Goal: Task Accomplishment & Management: Use online tool/utility

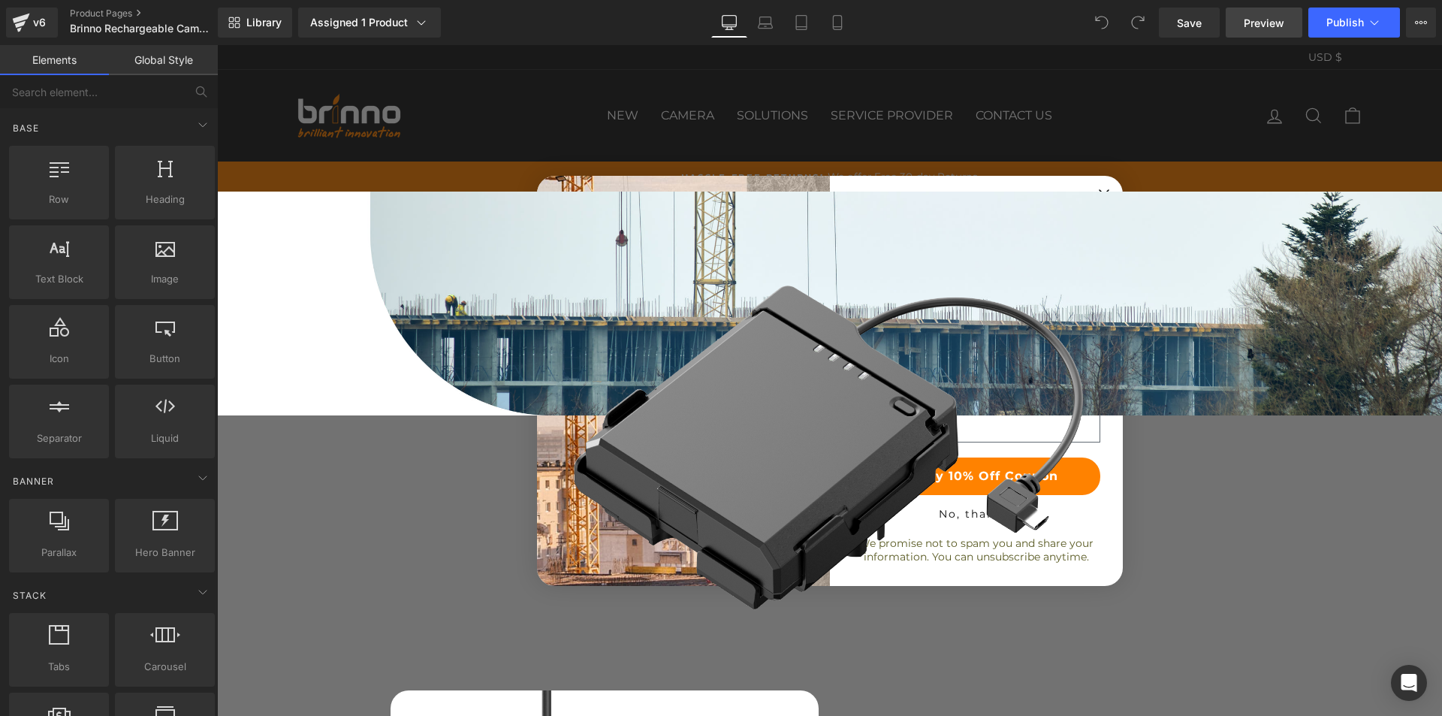
click at [1261, 18] on span "Preview" at bounding box center [1264, 23] width 41 height 16
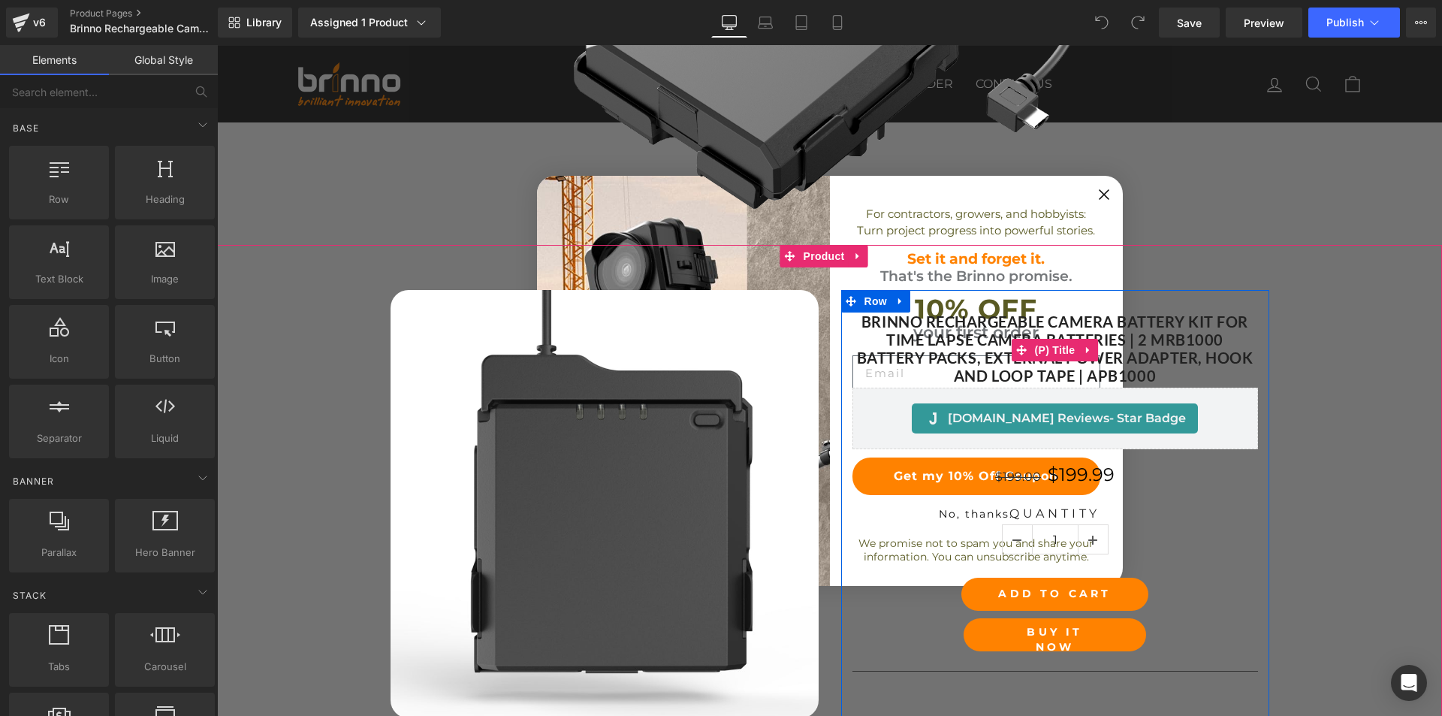
scroll to position [376, 0]
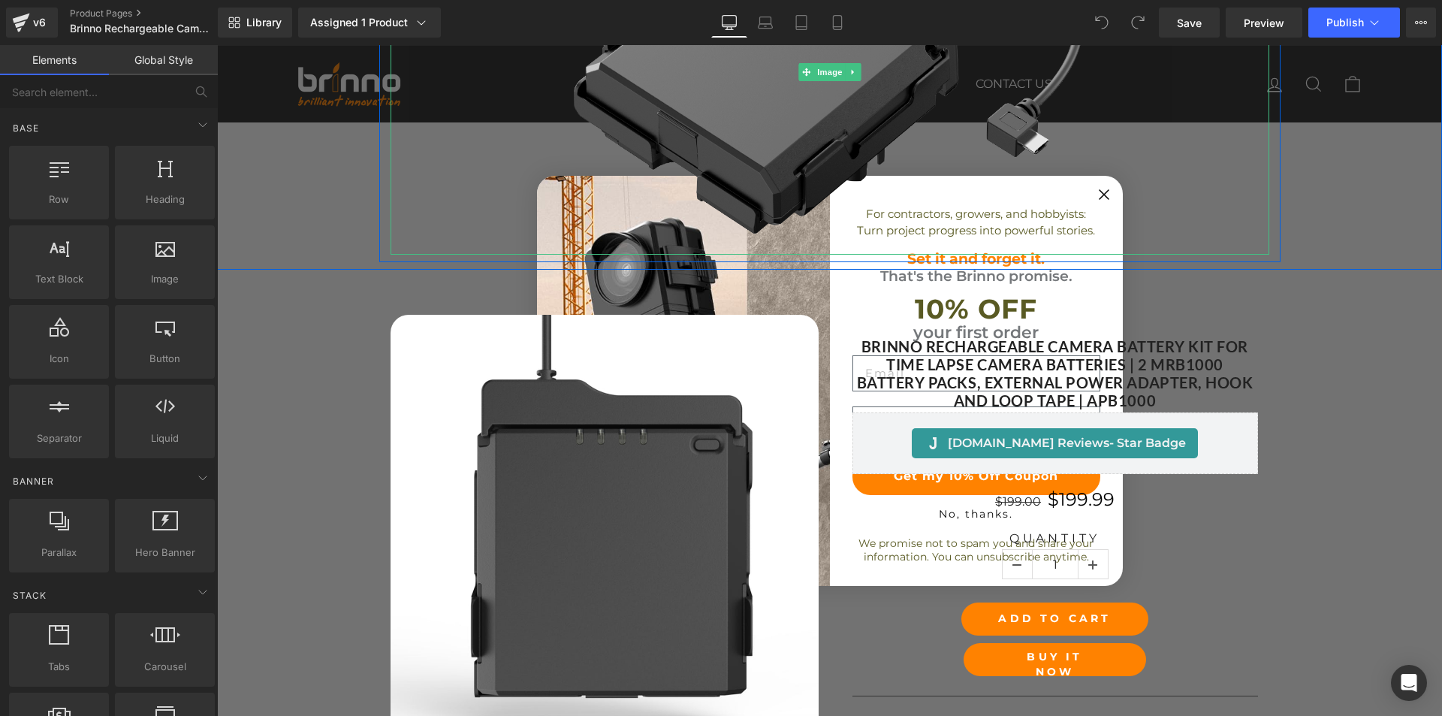
click at [1098, 193] on img at bounding box center [829, 72] width 615 height 365
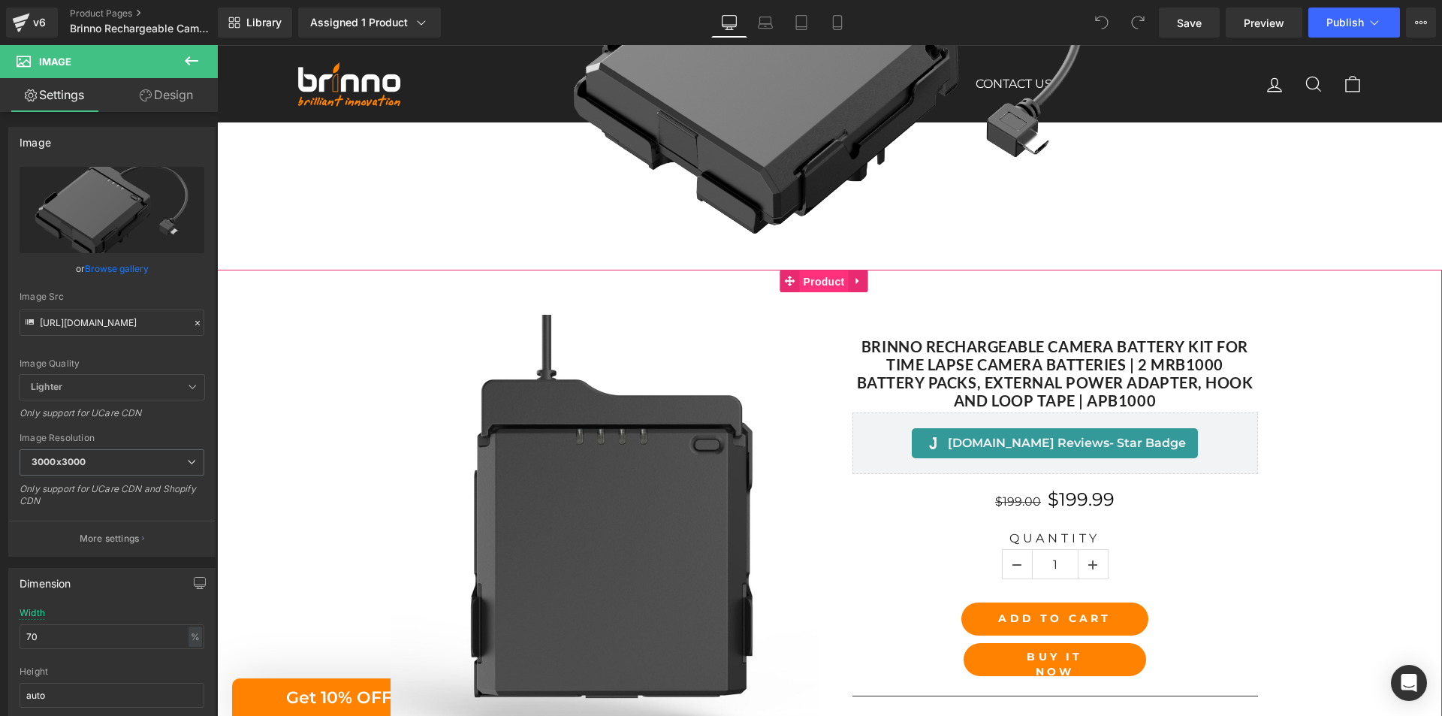
click at [819, 287] on span "Product" at bounding box center [824, 281] width 49 height 23
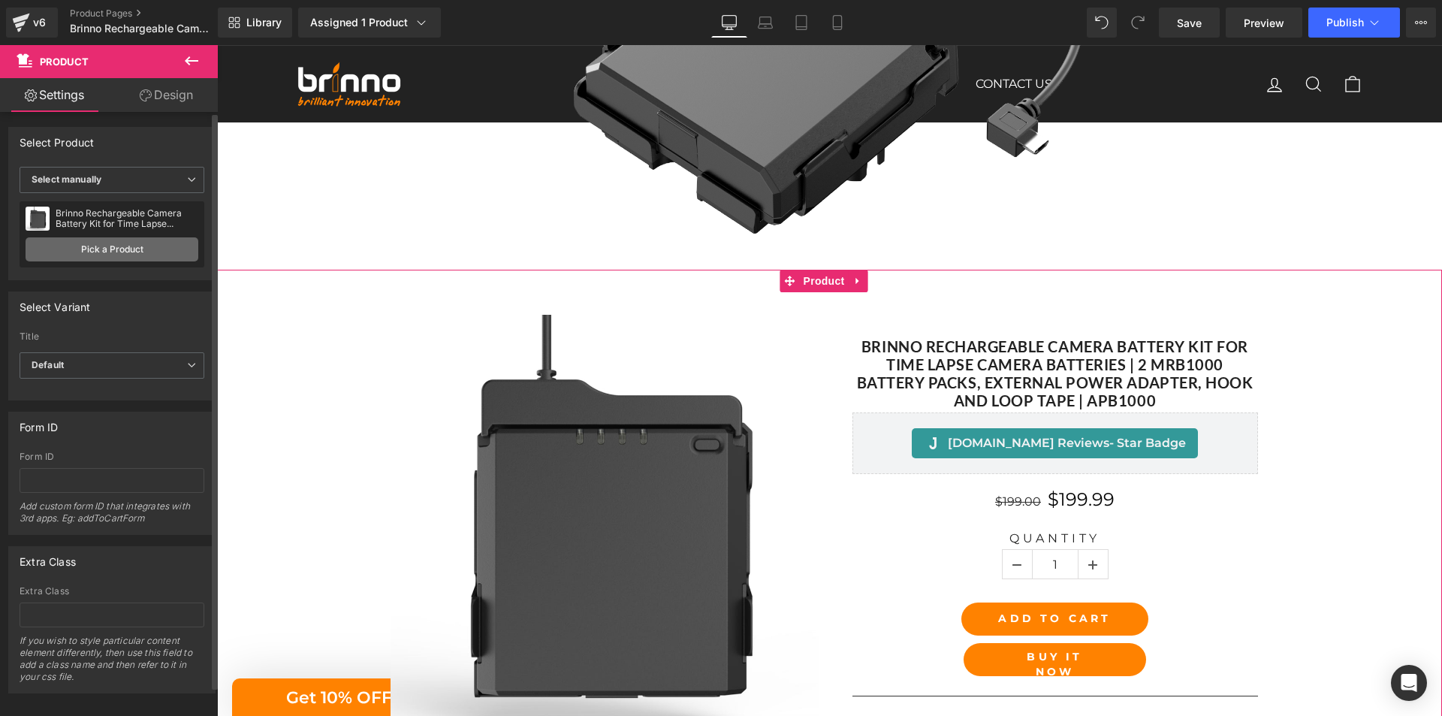
click at [126, 248] on link "Pick a Product" at bounding box center [112, 249] width 173 height 24
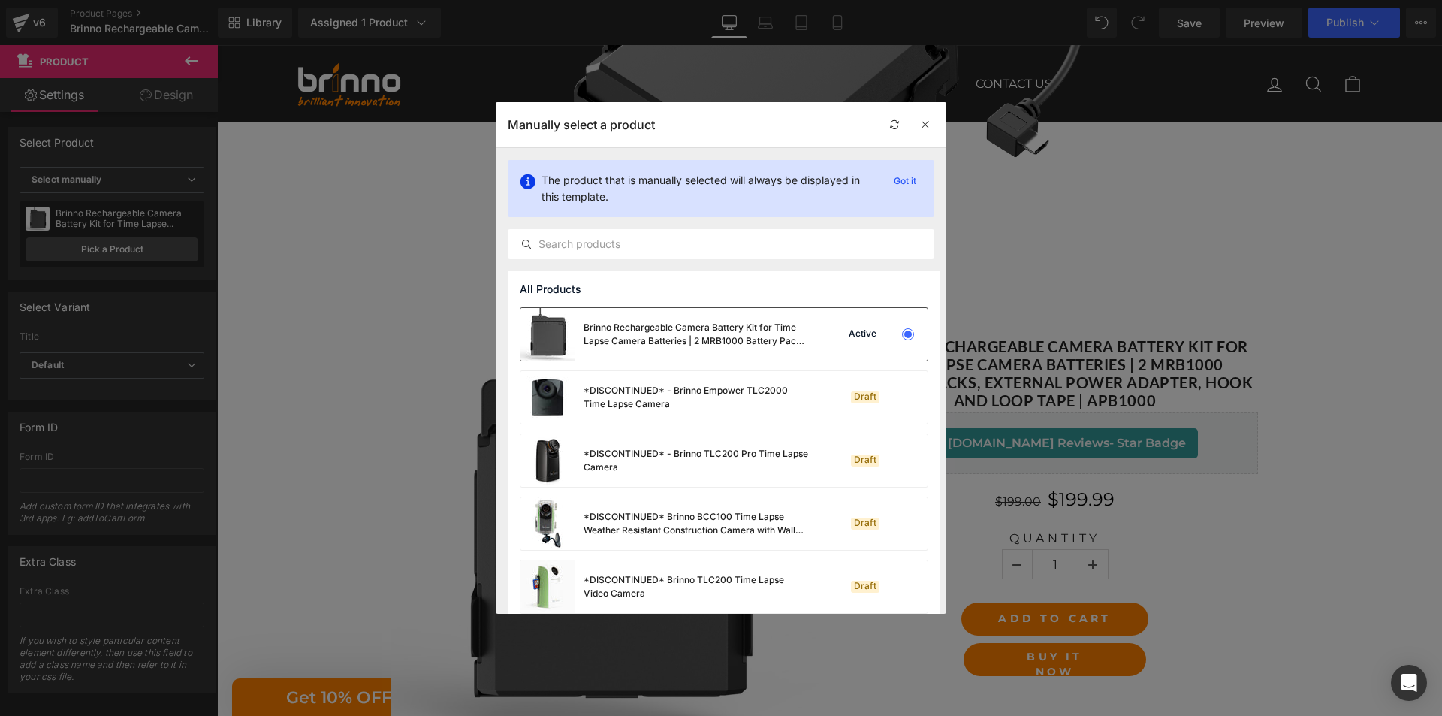
click at [673, 331] on div "Brinno Rechargeable Camera Battery Kit for Time Lapse Camera Batteries | 2 MRB1…" at bounding box center [696, 334] width 225 height 27
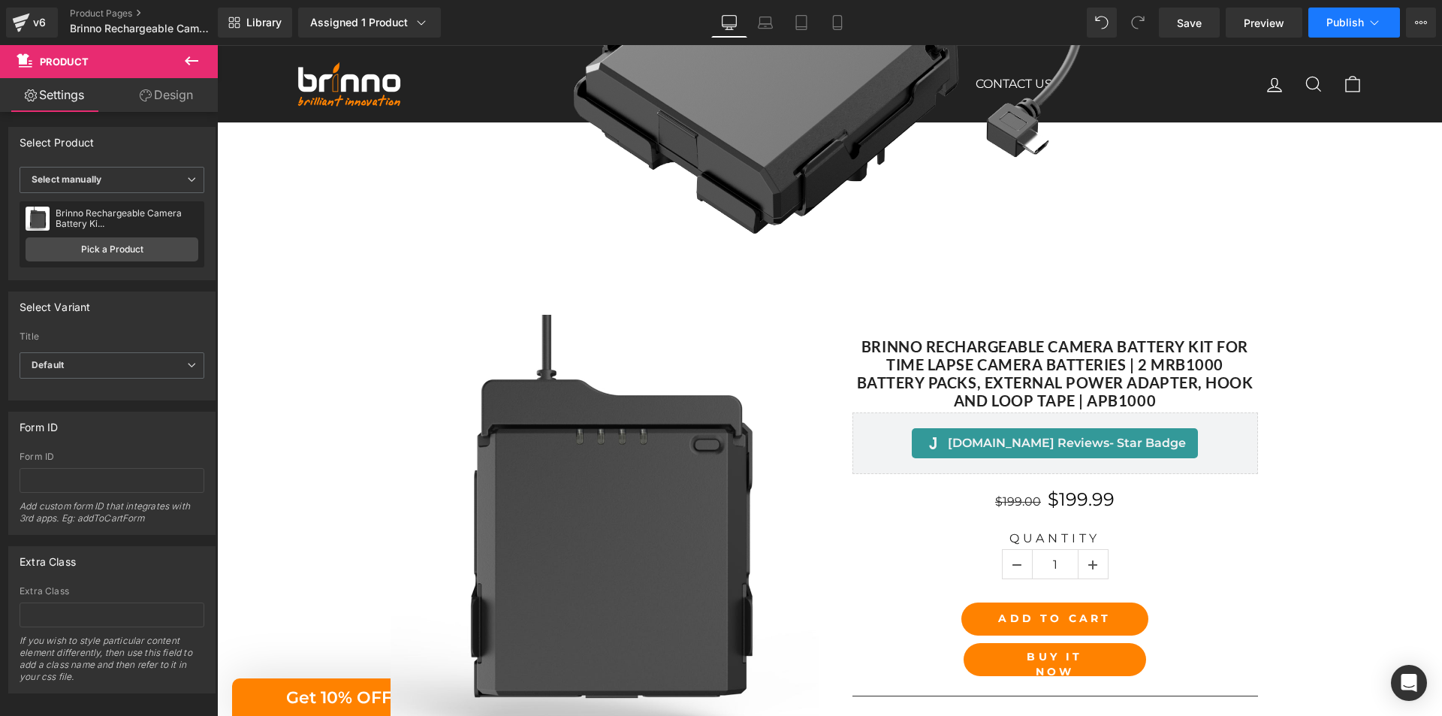
click at [1331, 23] on span "Publish" at bounding box center [1346, 23] width 38 height 12
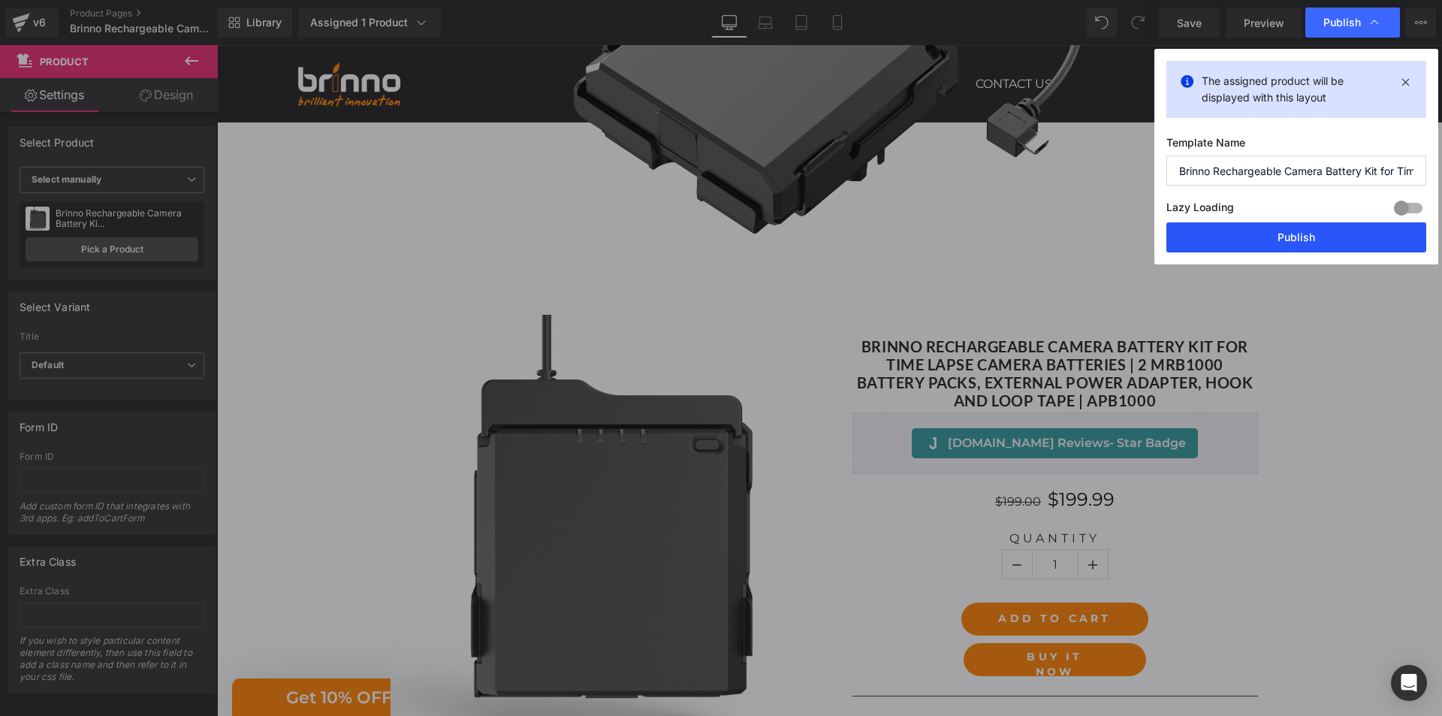
click at [1276, 238] on button "Publish" at bounding box center [1297, 237] width 260 height 30
